Goal: Information Seeking & Learning: Learn about a topic

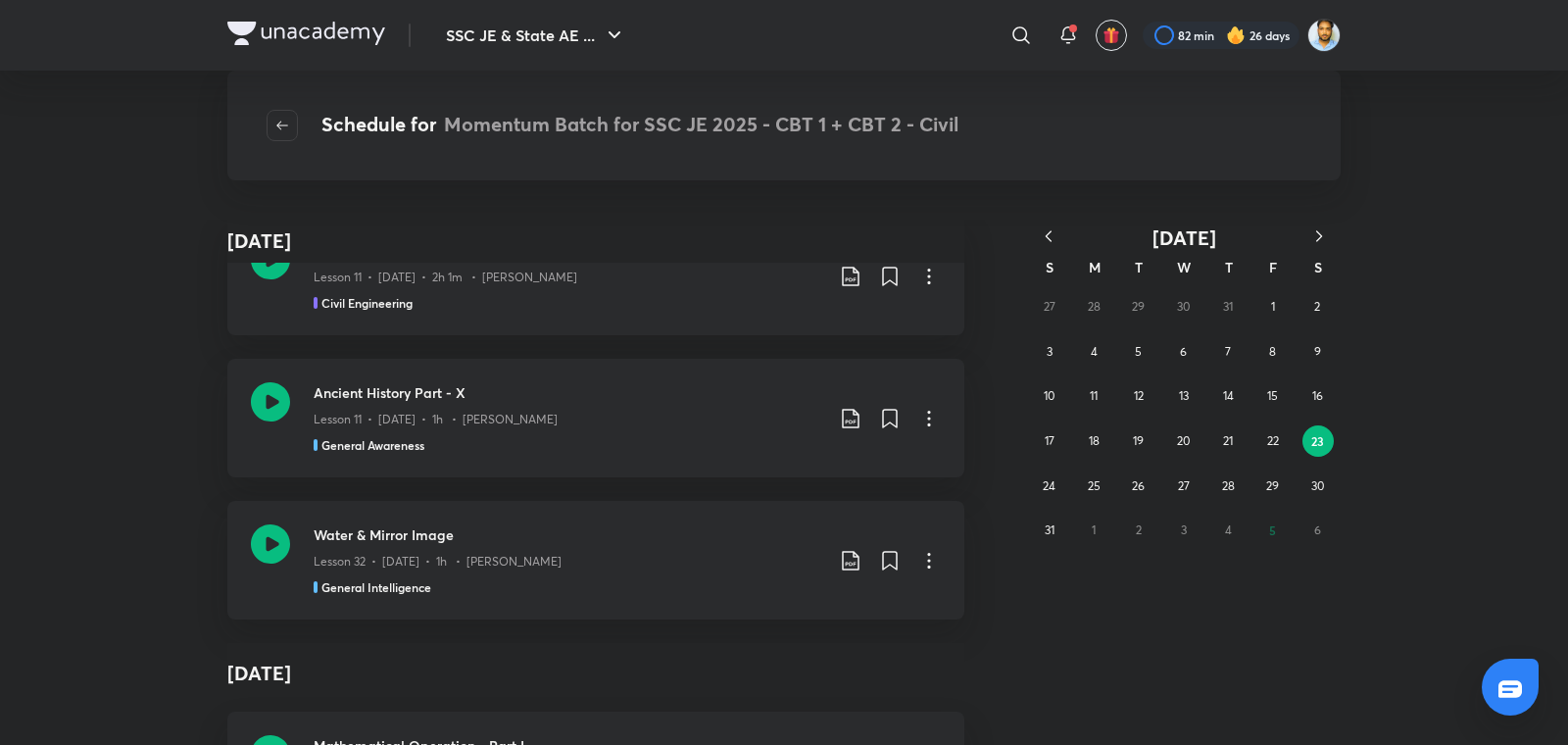
scroll to position [8085, 0]
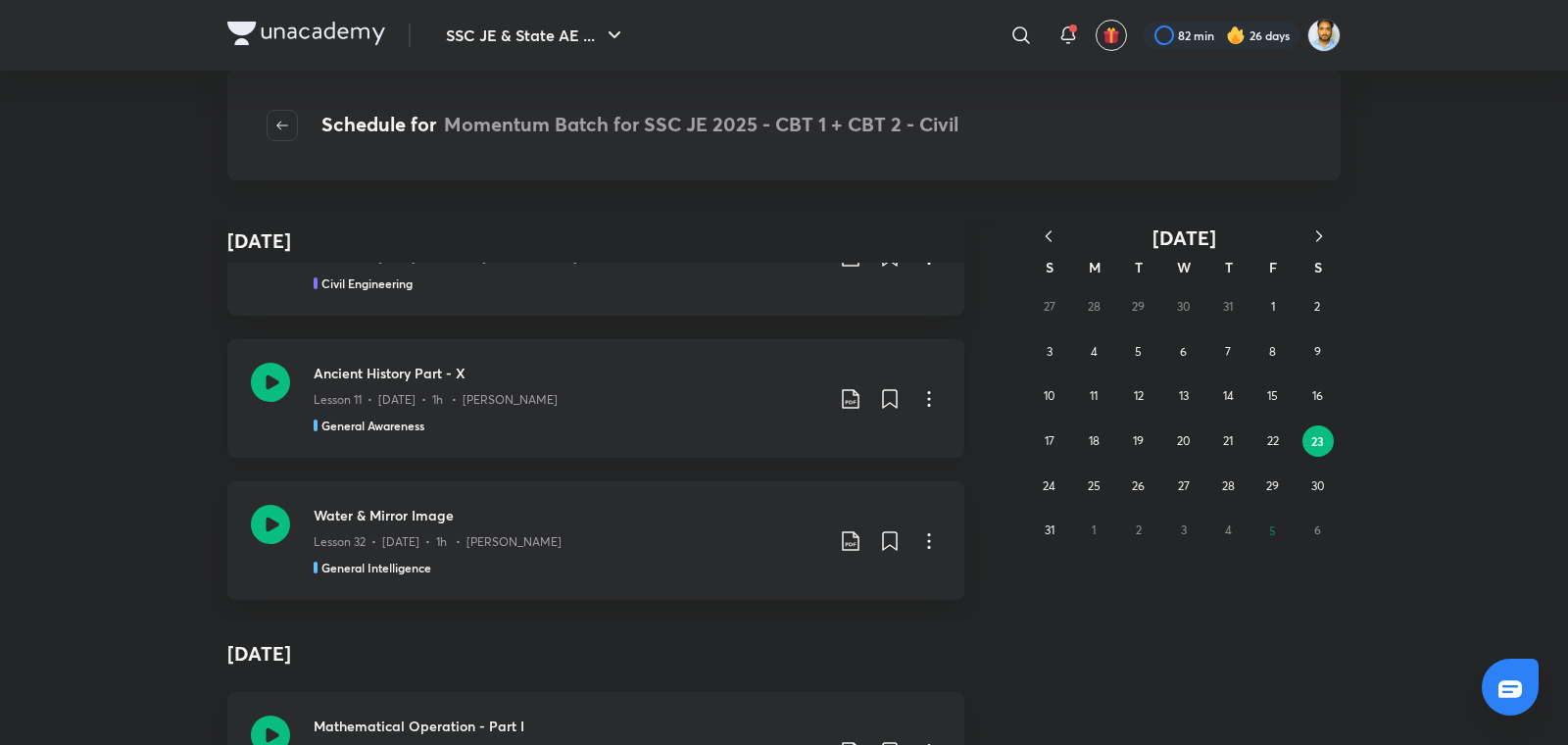
click at [632, 399] on div "Lesson 11 • Aug 23 • 1h • Amit Vijay" at bounding box center [569, 396] width 510 height 26
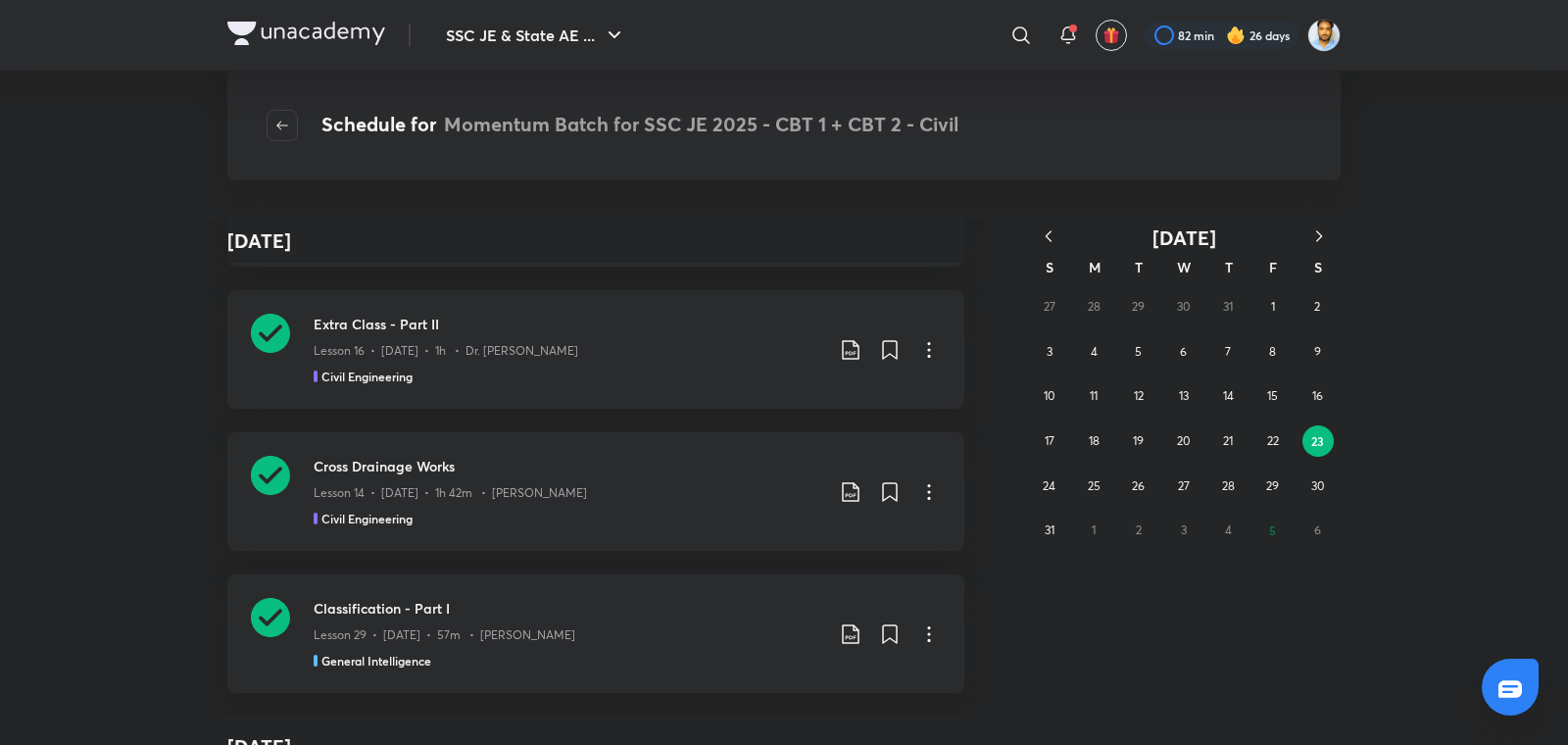
scroll to position [341923, 0]
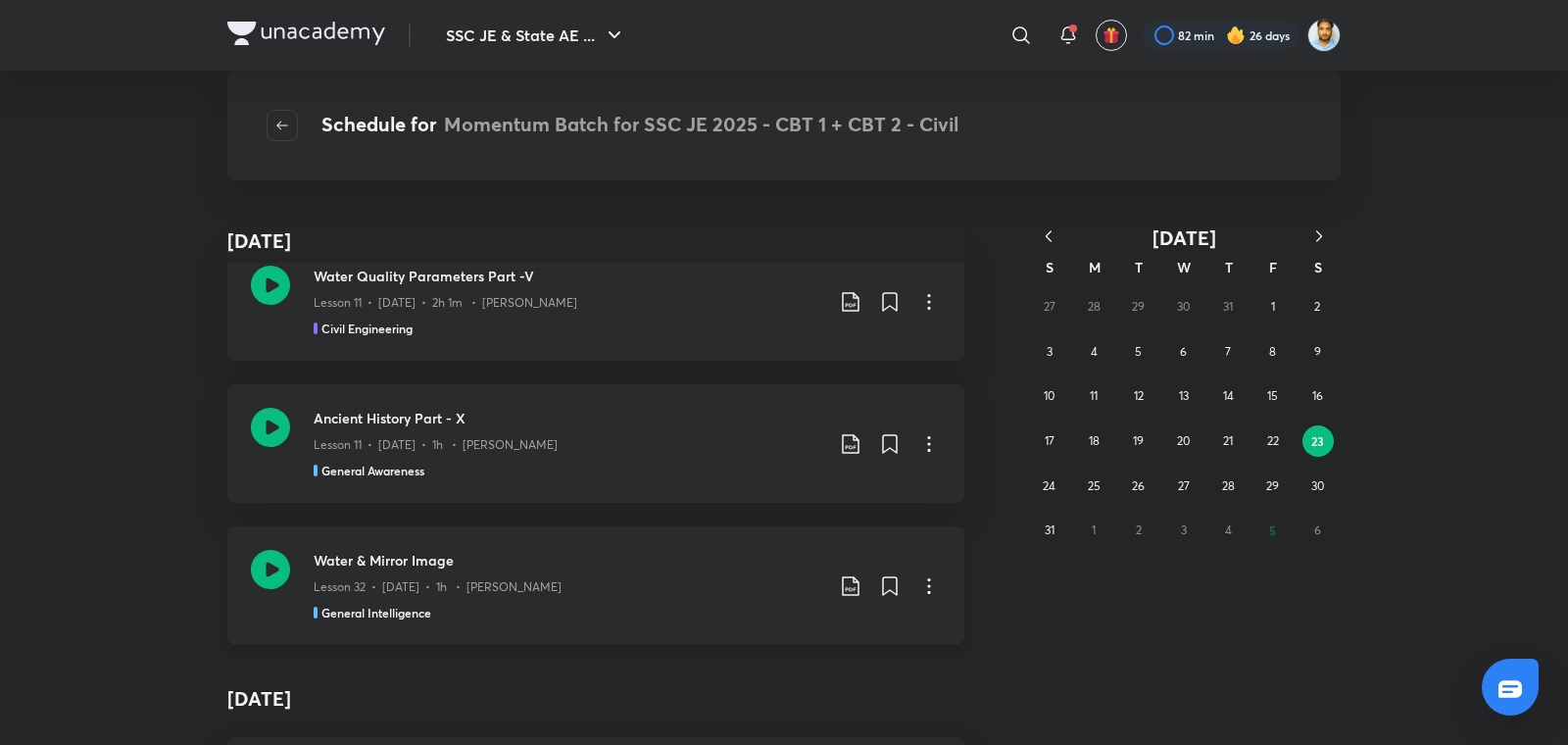
click at [469, 579] on p "Lesson 32 • Aug 23 • 1h • Pramod Kumar" at bounding box center [437, 588] width 248 height 18
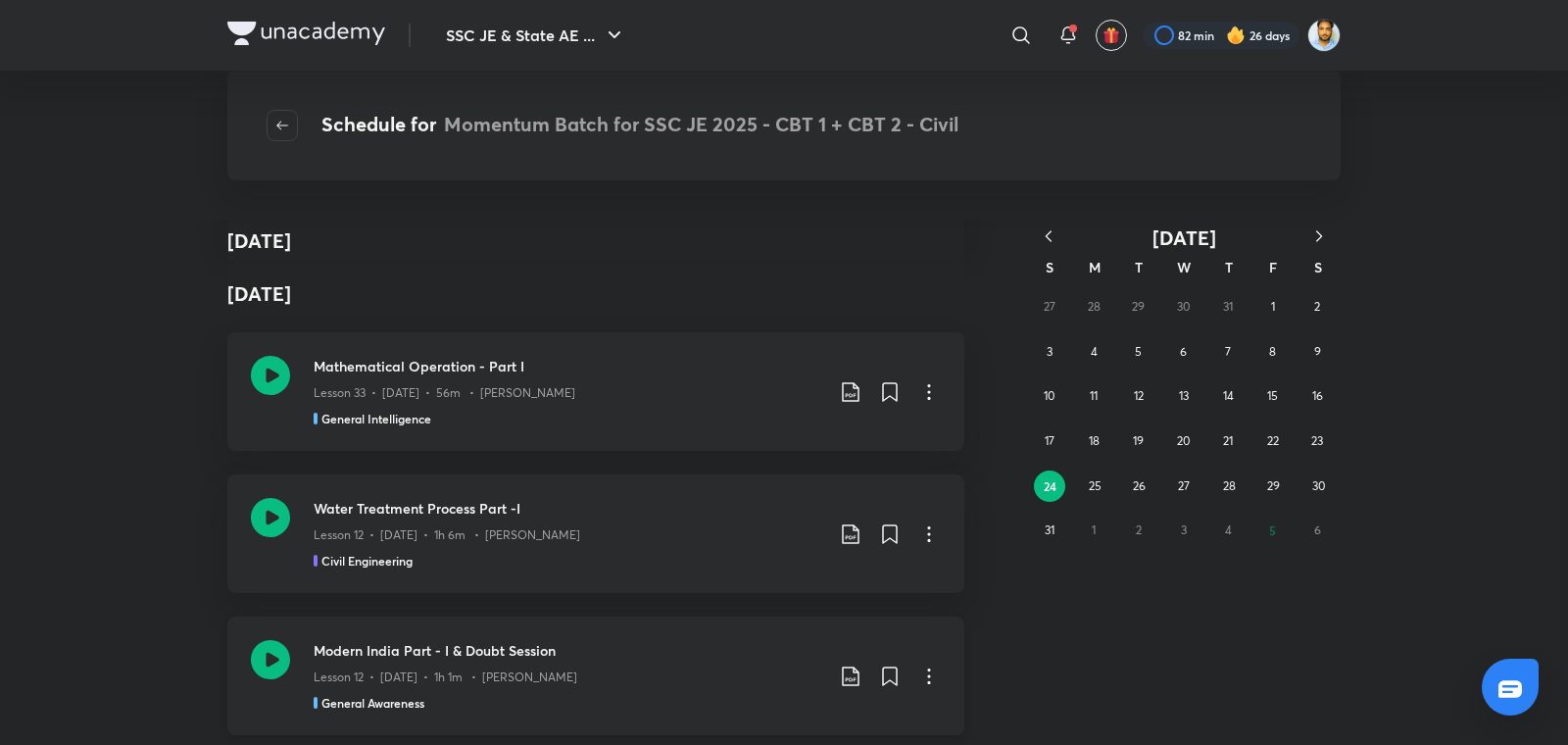
scroll to position [466254, 0]
